Goal: Navigation & Orientation: Find specific page/section

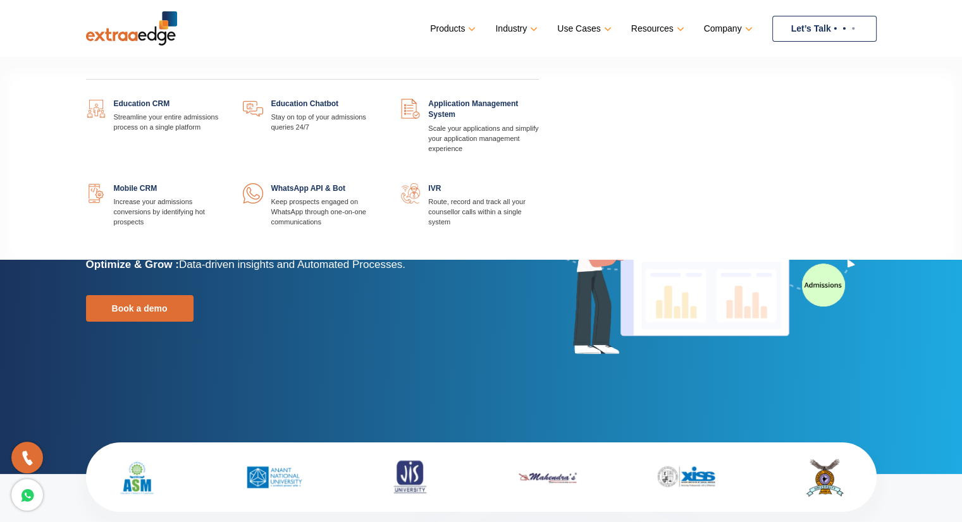
click at [539, 99] on link at bounding box center [539, 99] width 0 height 0
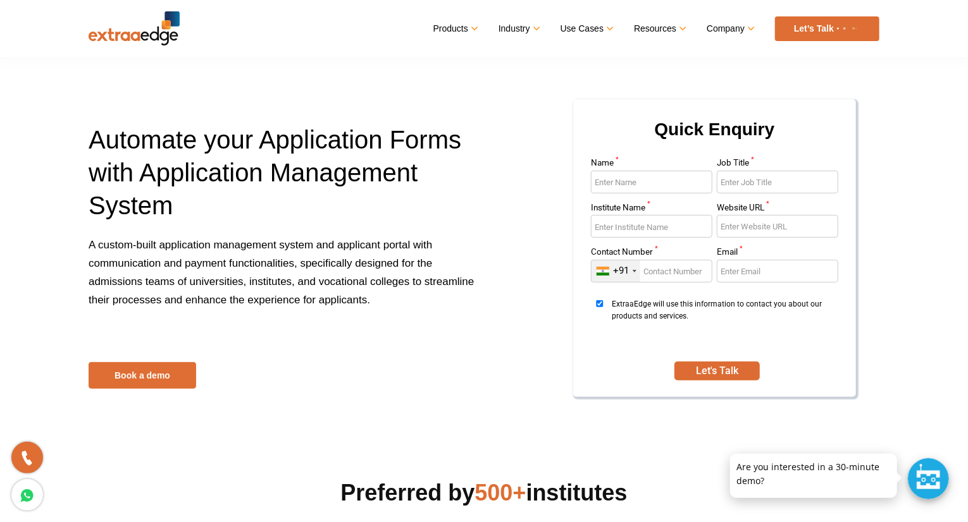
click at [397, 280] on p "A custom-built application management system and applicant portal with communic…" at bounding box center [282, 281] width 386 height 91
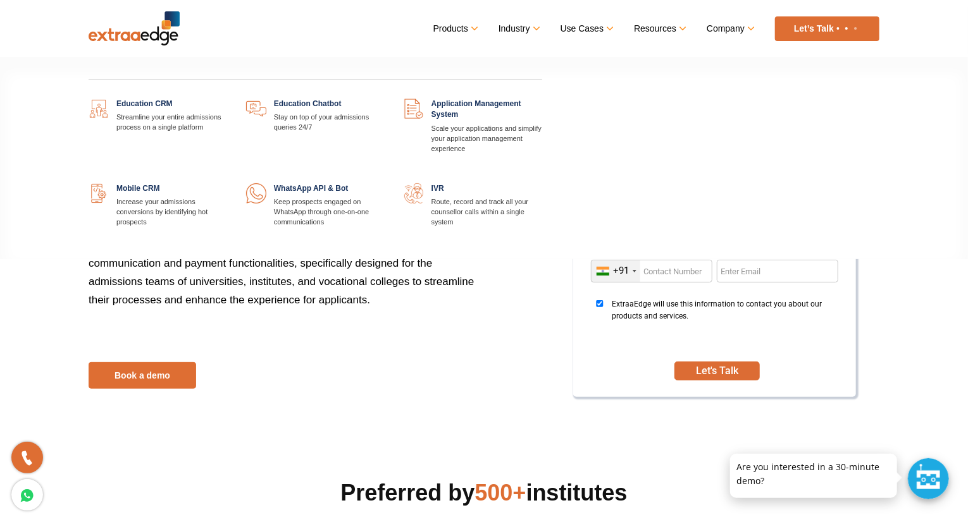
click at [450, 22] on link "Products" at bounding box center [454, 29] width 43 height 18
click at [450, 26] on link "Products" at bounding box center [454, 29] width 43 height 18
click at [227, 99] on link at bounding box center [227, 99] width 0 height 0
